Goal: Task Accomplishment & Management: Manage account settings

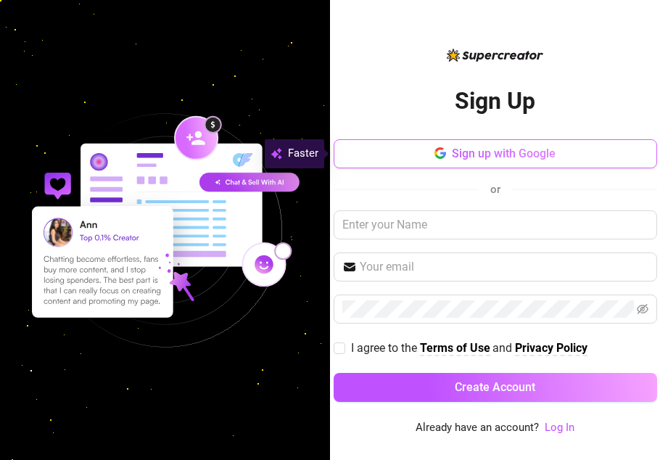
click at [517, 153] on span "Sign up with Google" at bounding box center [504, 153] width 104 height 14
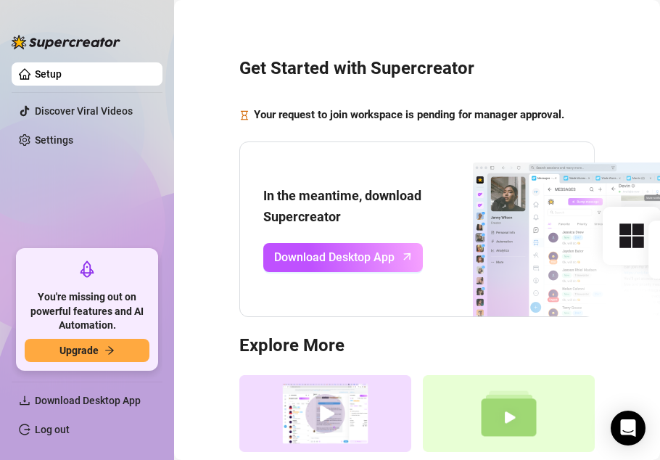
scroll to position [1, 0]
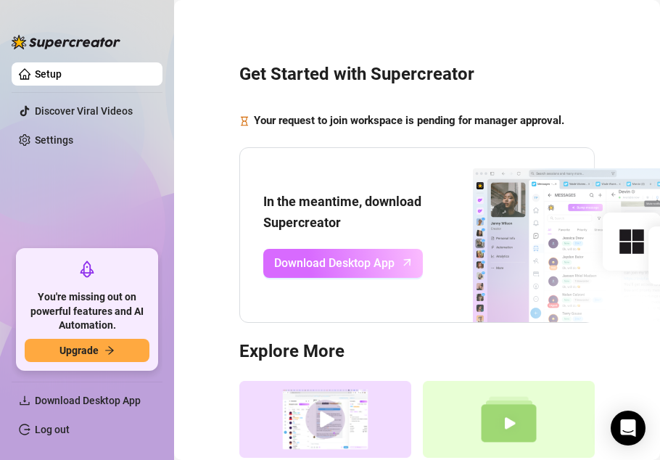
click at [343, 266] on span "Download Desktop App" at bounding box center [334, 263] width 120 height 18
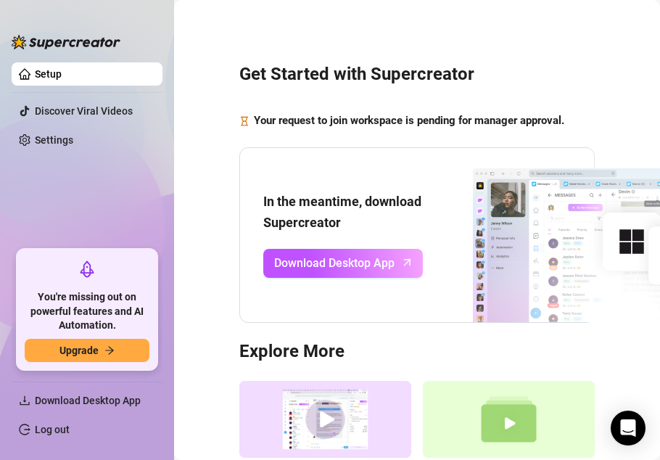
click at [62, 74] on link "Setup" at bounding box center [48, 74] width 27 height 12
